Goal: Information Seeking & Learning: Learn about a topic

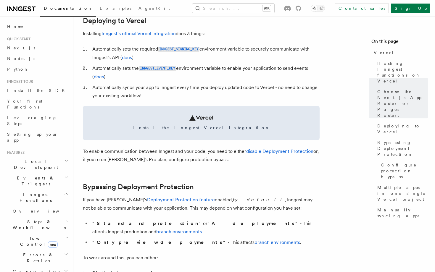
scroll to position [284, 0]
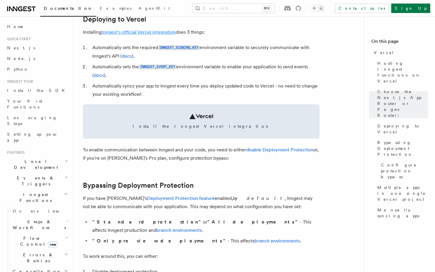
click at [148, 30] on link "Inngest's official Vercel integration" at bounding box center [138, 32] width 74 height 6
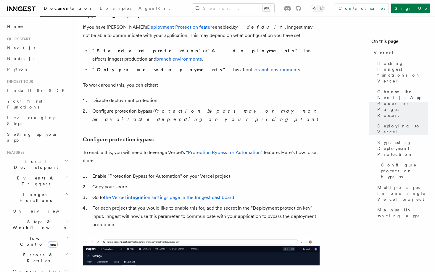
scroll to position [459, 0]
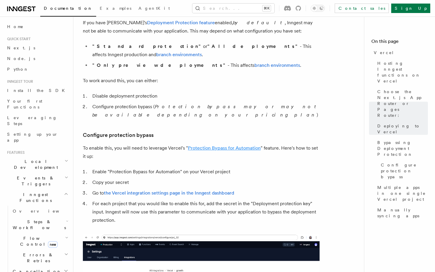
click at [216, 145] on link "Protection Bypass for Automation" at bounding box center [224, 148] width 73 height 6
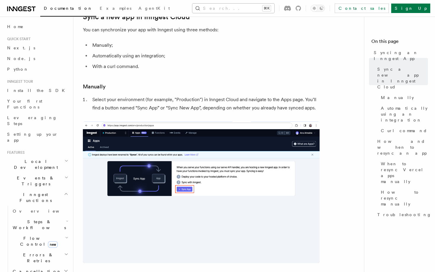
click at [226, 9] on button "Search... ⌘K" at bounding box center [233, 8] width 82 height 9
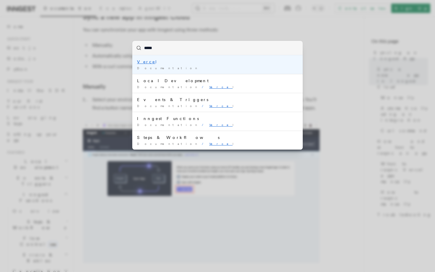
type input "******"
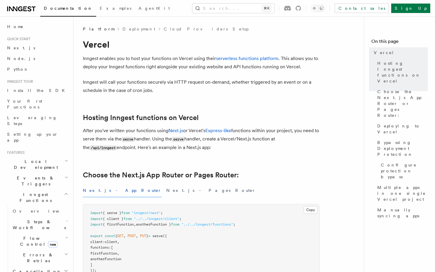
click at [13, 4] on link at bounding box center [21, 8] width 28 height 8
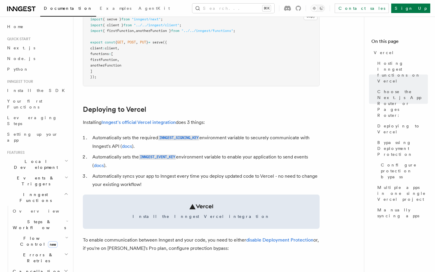
scroll to position [195, 0]
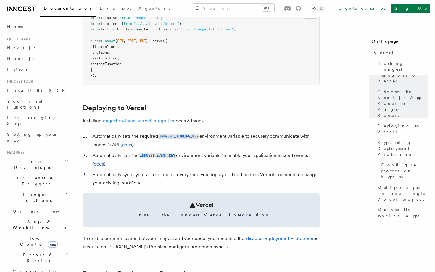
click at [127, 121] on link "Inngest's official Vercel integration" at bounding box center [138, 121] width 74 height 6
